Goal: Task Accomplishment & Management: Manage account settings

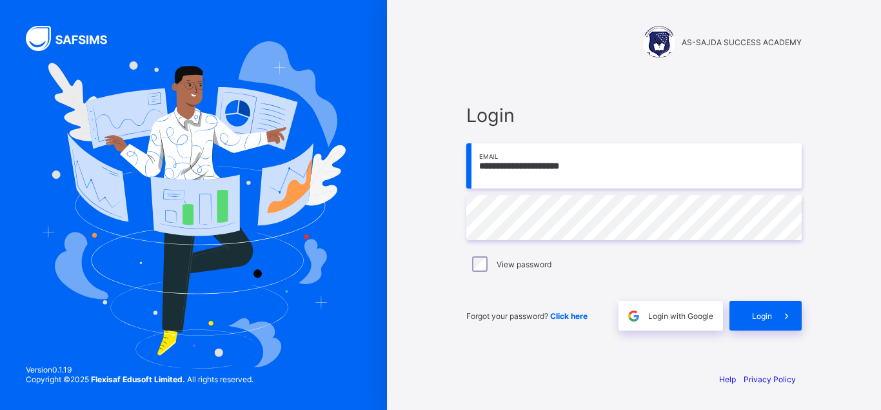
type input "**********"
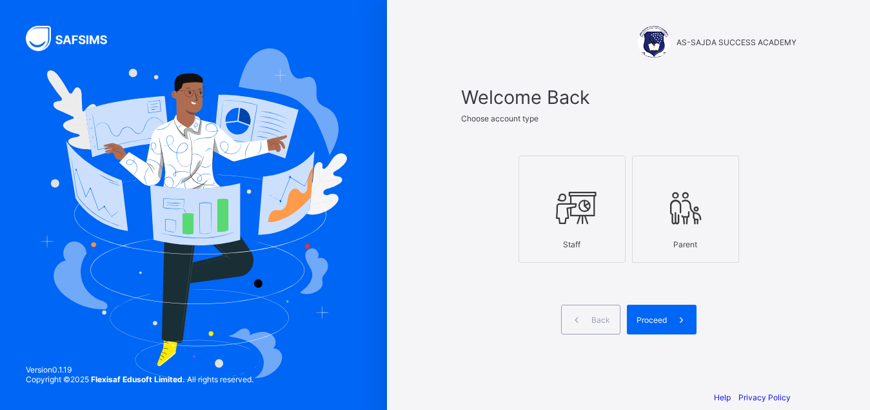
click at [605, 241] on div "Staff" at bounding box center [572, 244] width 93 height 23
click at [662, 322] on span "Proceed" at bounding box center [652, 320] width 30 height 10
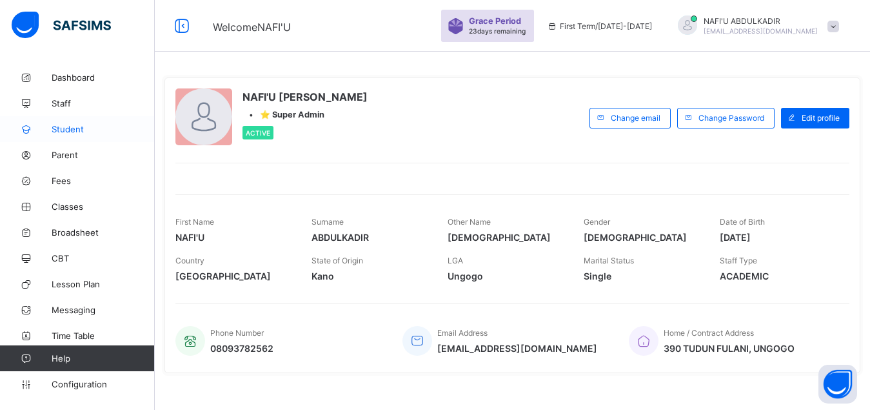
click at [83, 130] on span "Student" at bounding box center [103, 129] width 103 height 10
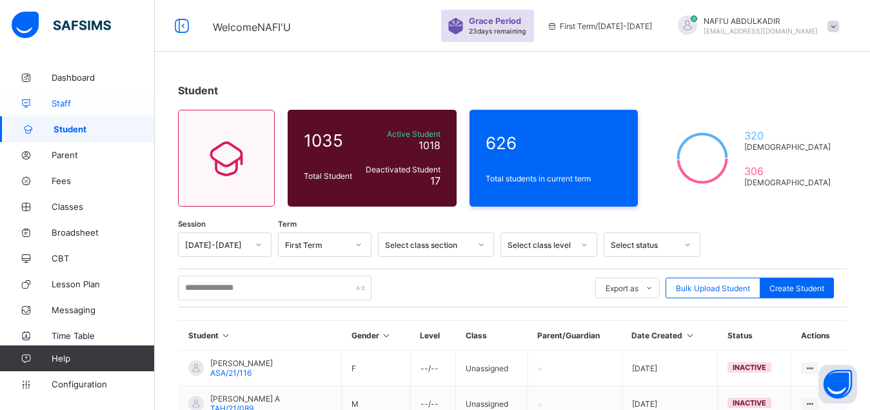
click at [72, 106] on span "Staff" at bounding box center [103, 103] width 103 height 10
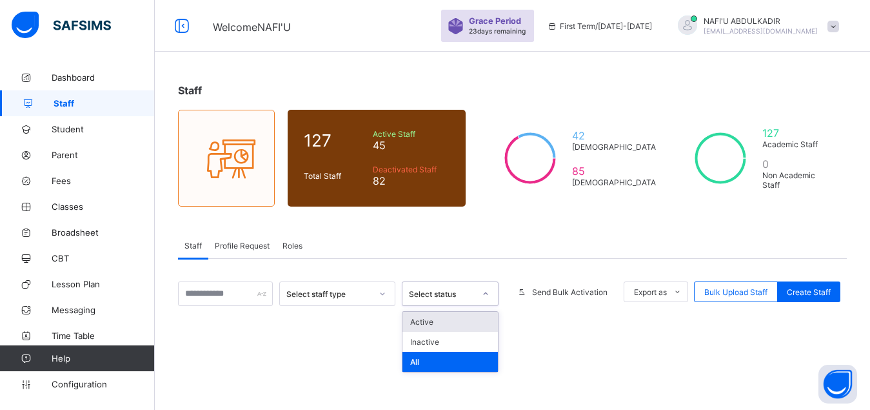
click at [490, 295] on icon at bounding box center [486, 293] width 8 height 13
click at [460, 322] on div "Active" at bounding box center [450, 322] width 95 height 20
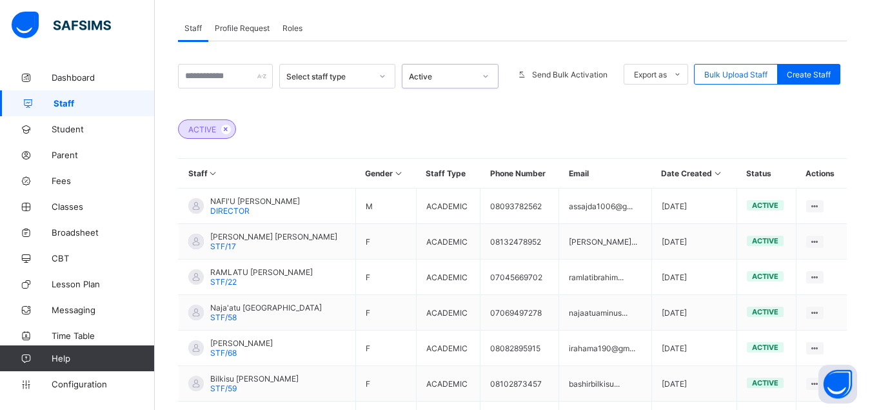
scroll to position [428, 0]
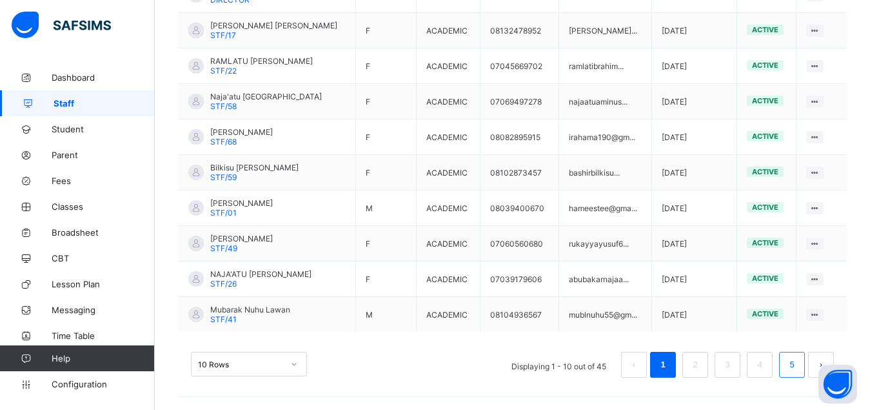
click at [795, 365] on li "5" at bounding box center [792, 365] width 26 height 26
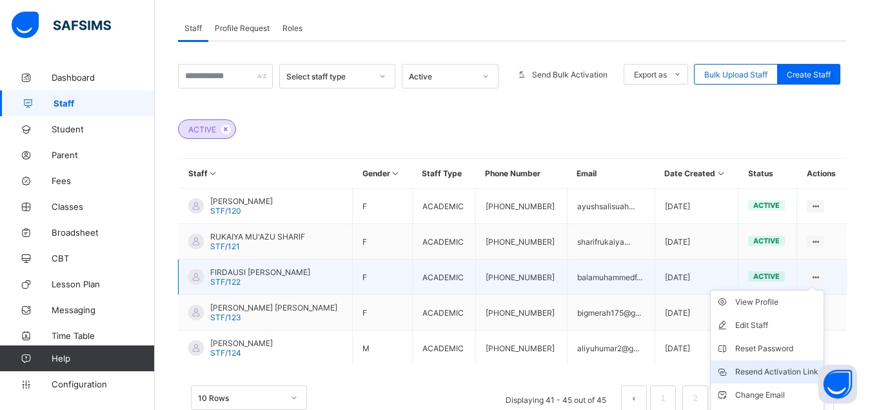
click at [765, 373] on div "Resend Activation Link" at bounding box center [776, 371] width 83 height 13
click at [751, 373] on div "Resend Activation Link" at bounding box center [776, 371] width 83 height 13
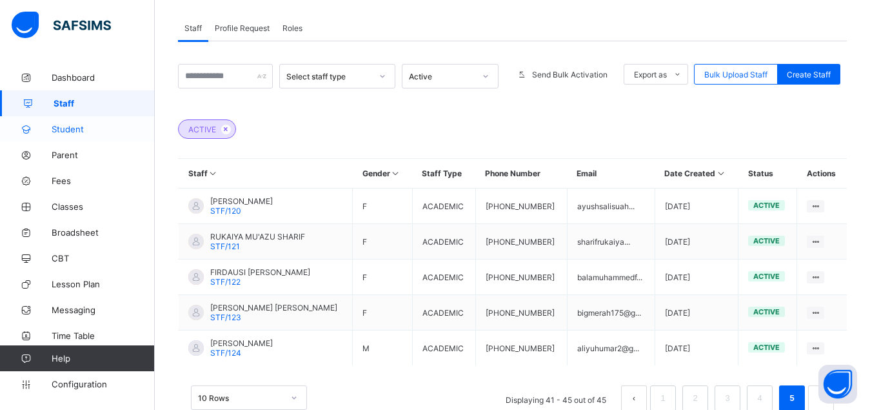
click at [79, 135] on link "Student" at bounding box center [77, 129] width 155 height 26
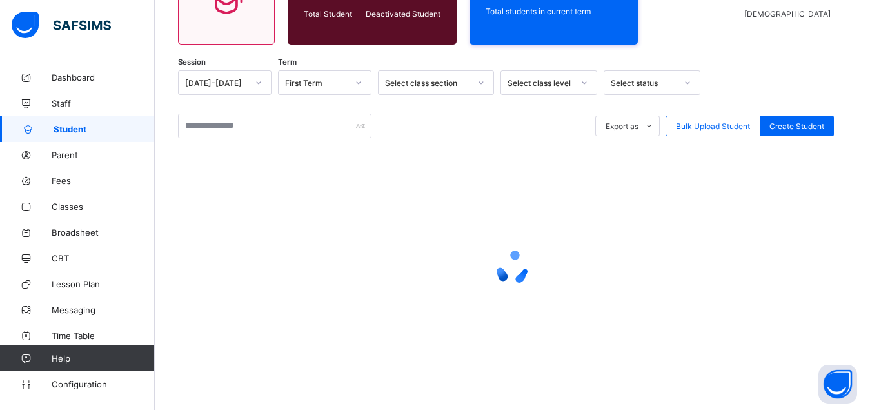
scroll to position [162, 0]
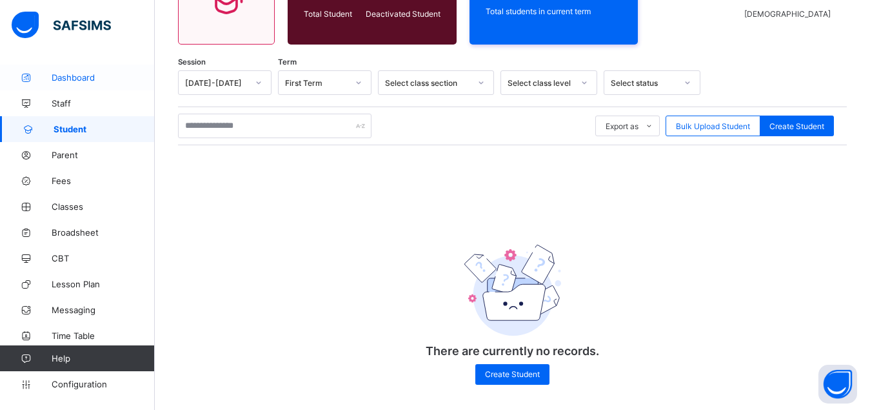
click at [70, 79] on span "Dashboard" at bounding box center [103, 77] width 103 height 10
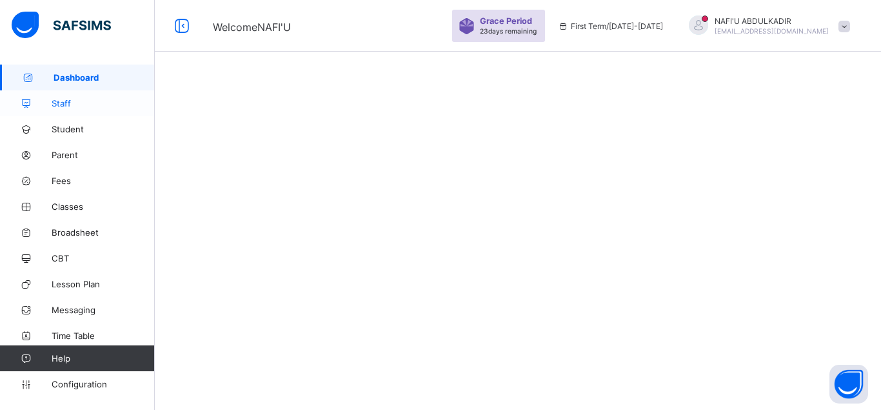
click at [63, 106] on span "Staff" at bounding box center [103, 103] width 103 height 10
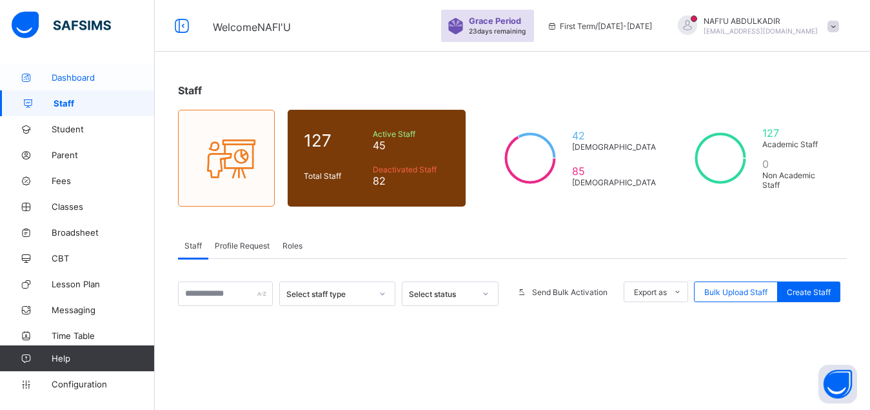
click at [83, 69] on link "Dashboard" at bounding box center [77, 78] width 155 height 26
